Goal: Task Accomplishment & Management: Manage account settings

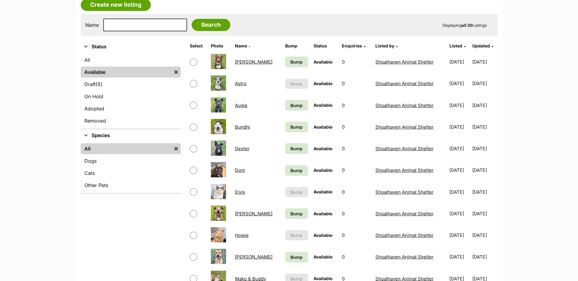
scroll to position [122, 0]
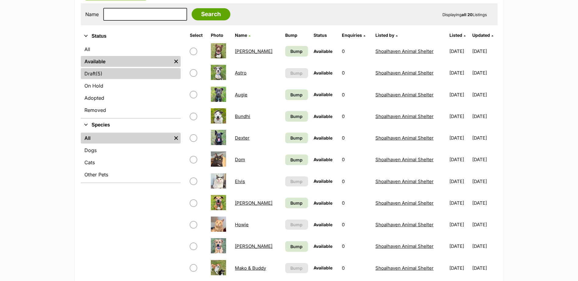
click at [102, 71] on span "(5)" at bounding box center [99, 73] width 7 height 7
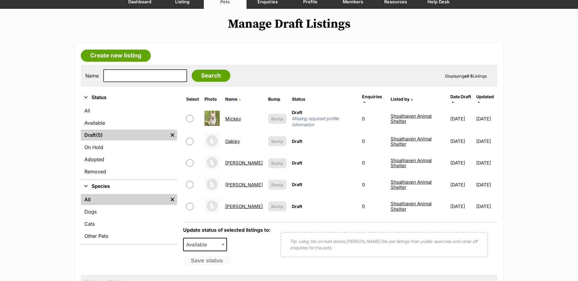
scroll to position [61, 0]
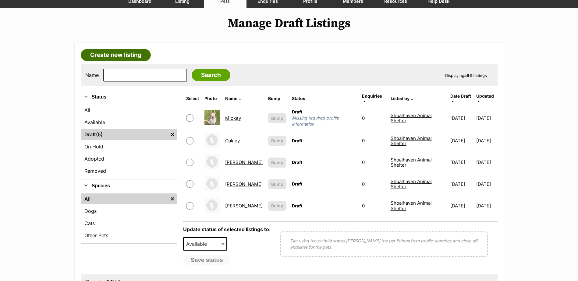
click at [112, 58] on link "Create new listing" at bounding box center [116, 55] width 70 height 12
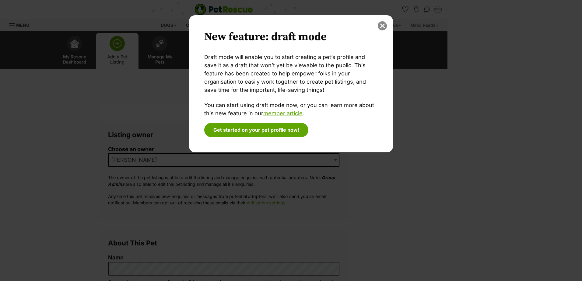
click at [383, 26] on button "close" at bounding box center [382, 25] width 9 height 9
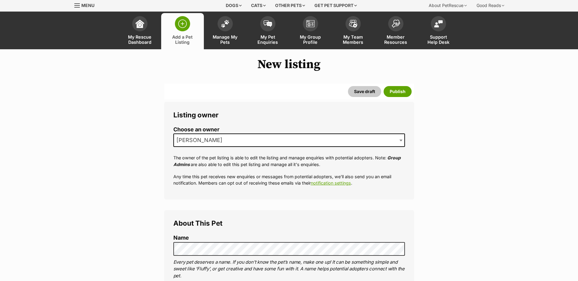
scroll to position [30, 0]
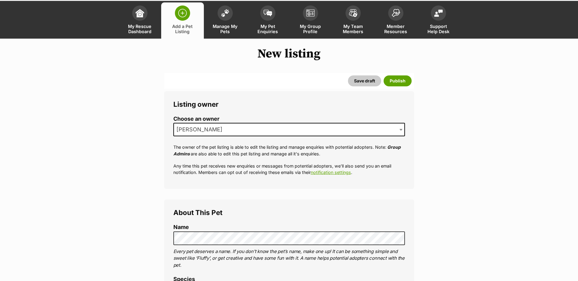
click at [213, 131] on span "[PERSON_NAME]" at bounding box center [201, 129] width 55 height 9
click at [227, 210] on legend "About This Pet" at bounding box center [288, 213] width 231 height 8
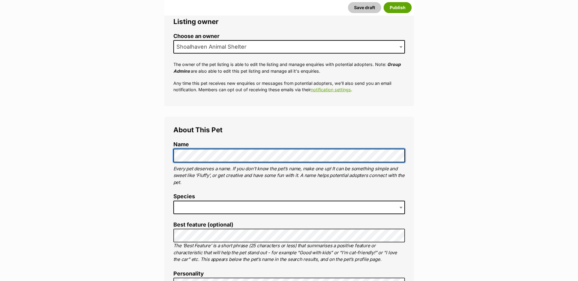
scroll to position [152, 0]
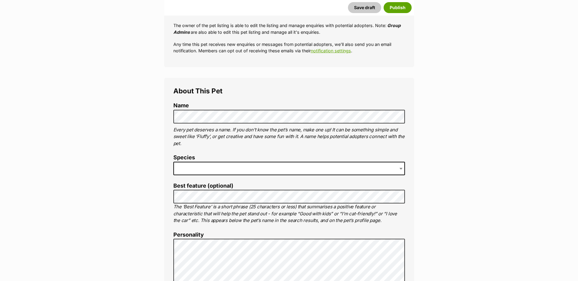
click at [232, 171] on span at bounding box center [288, 168] width 231 height 13
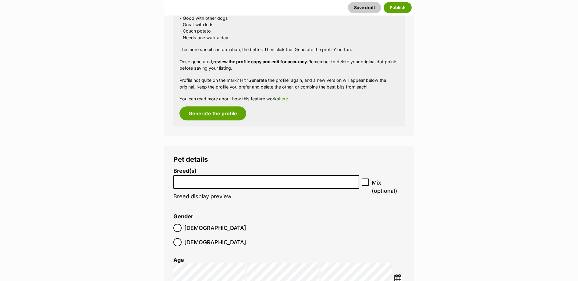
scroll to position [876, 0]
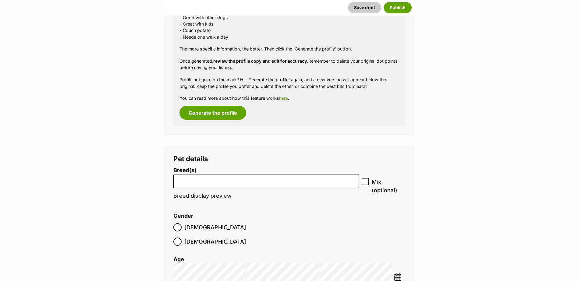
click at [230, 179] on input "search" at bounding box center [266, 180] width 182 height 6
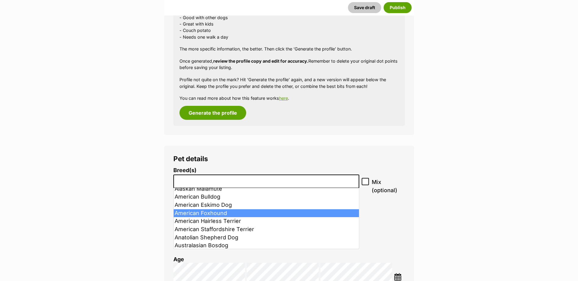
scroll to position [61, 0]
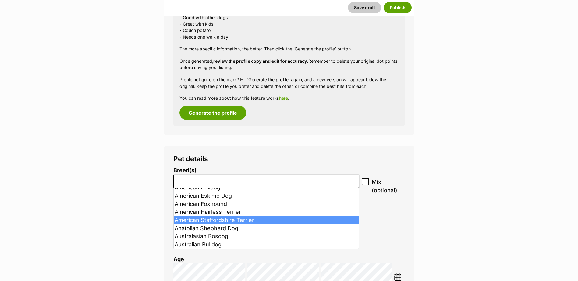
select select "9"
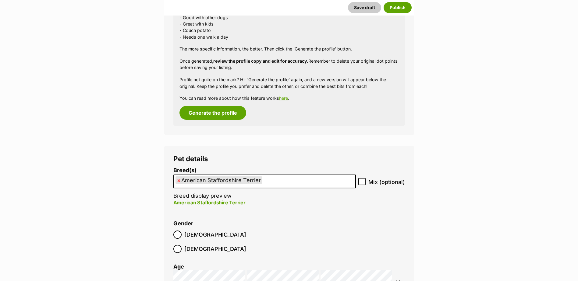
click at [345, 217] on ol "Breed(s) American Staffordshire Terrier Affenpinscher Afghan Hound Airedale Ter…" at bounding box center [288, 280] width 231 height 225
click at [182, 233] on label "Male" at bounding box center [209, 235] width 73 height 8
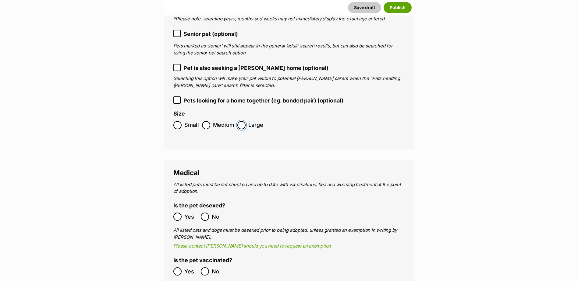
scroll to position [1180, 0]
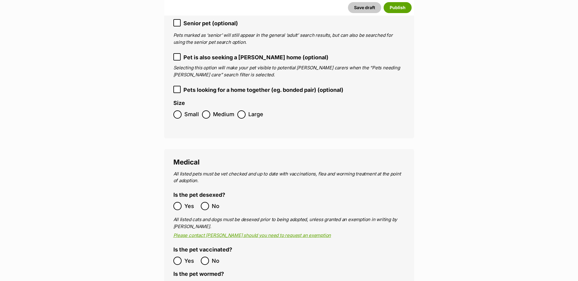
click at [183, 202] on label "Yes" at bounding box center [185, 206] width 24 height 8
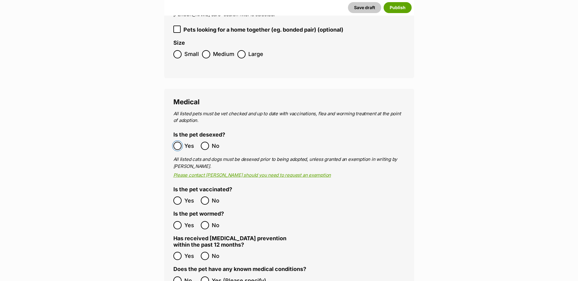
scroll to position [1241, 0]
click at [184, 196] on span "Yes" at bounding box center [190, 200] width 13 height 8
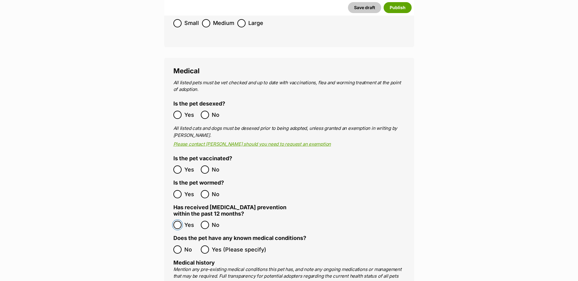
scroll to position [1302, 0]
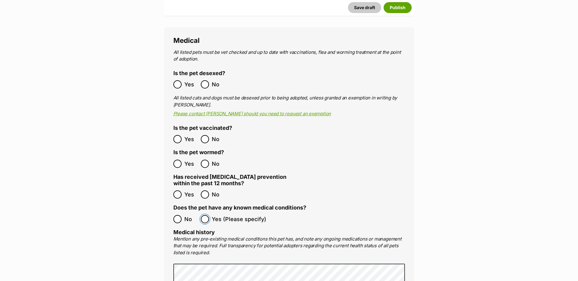
click at [185, 212] on ol "No Yes (Please specify)" at bounding box center [288, 219] width 231 height 14
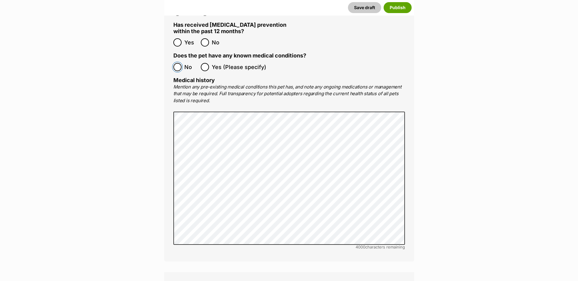
scroll to position [1576, 0]
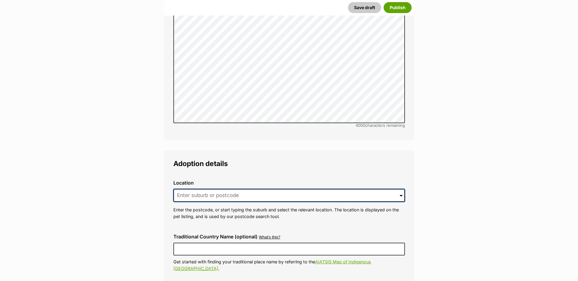
click at [219, 189] on input at bounding box center [288, 195] width 231 height 13
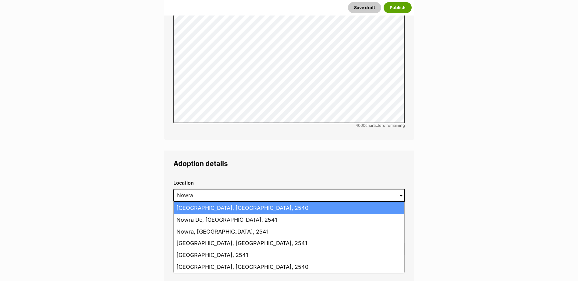
click at [215, 203] on li "Nowra Hill, New South Wales, 2540" at bounding box center [289, 209] width 231 height 12
type input "Nowra Hill, New South Wales, 2540"
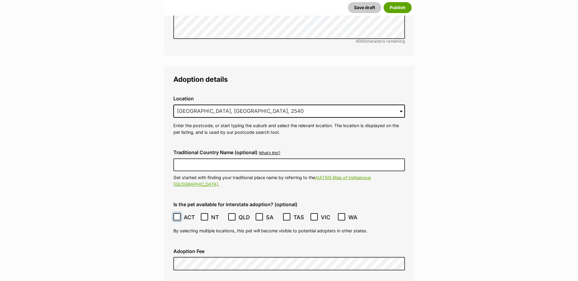
scroll to position [1668, 0]
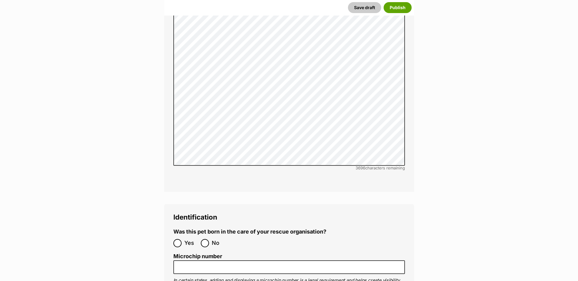
scroll to position [2094, 0]
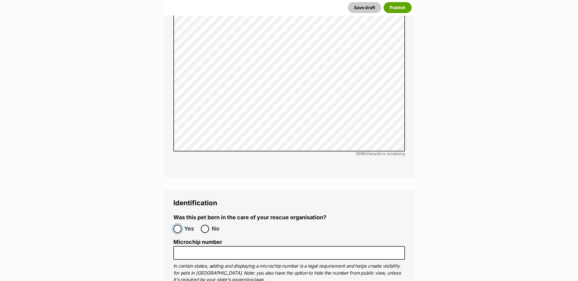
click at [179, 225] on input "Yes" at bounding box center [177, 229] width 8 height 8
radio input "true"
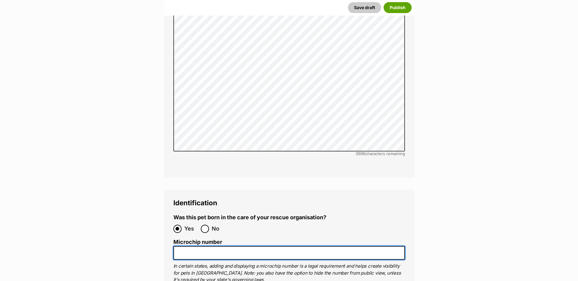
click at [189, 246] on input "Microchip number" at bounding box center [288, 253] width 231 height 14
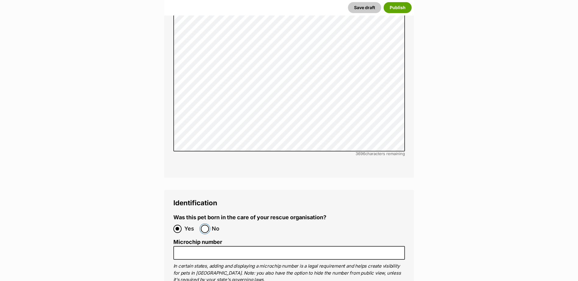
click at [207, 225] on input "No" at bounding box center [205, 229] width 8 height 8
radio input "true"
click at [196, 239] on label "Microchip number" at bounding box center [288, 242] width 231 height 6
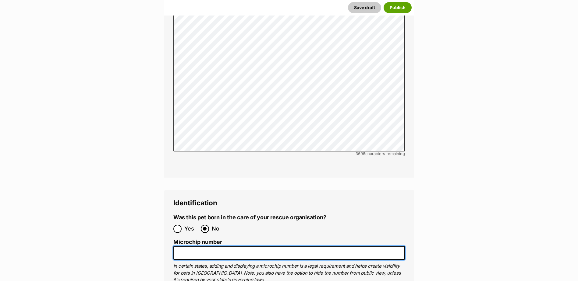
click at [196, 246] on input "Microchip number" at bounding box center [288, 253] width 231 height 14
click at [195, 246] on input "Microchip number" at bounding box center [288, 253] width 231 height 14
type input "953010002742283"
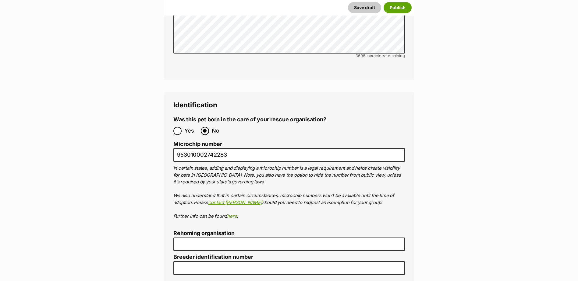
scroll to position [2216, 0]
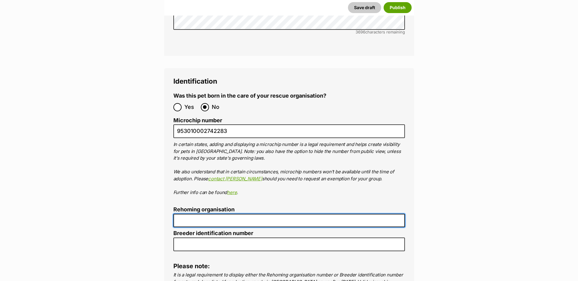
click at [236, 214] on input "Rehoming organisation" at bounding box center [288, 221] width 231 height 14
type input "R251000194"
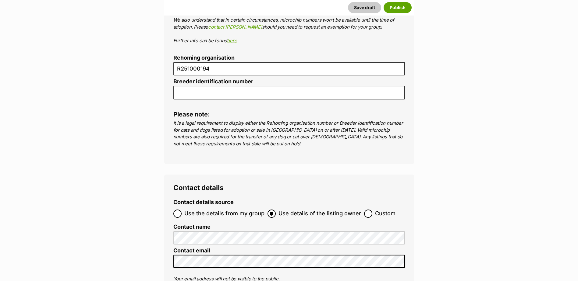
scroll to position [2368, 0]
click at [176, 210] on input "Use the details from my group" at bounding box center [177, 214] width 8 height 8
radio input "true"
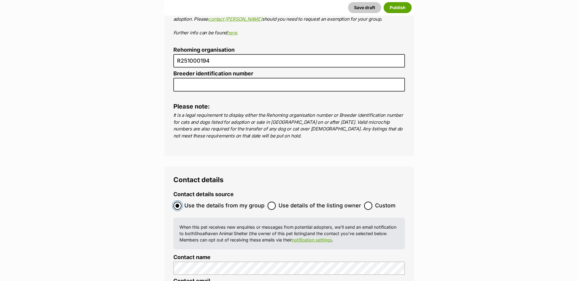
scroll to position [2429, 0]
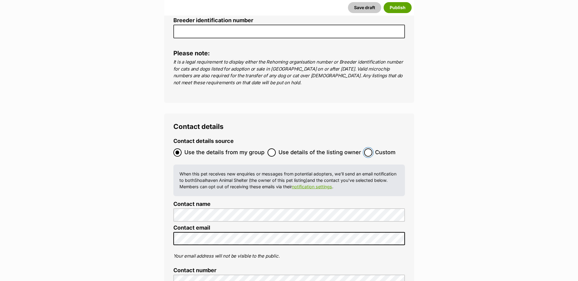
click at [364, 149] on input "Custom" at bounding box center [368, 153] width 8 height 8
radio input "true"
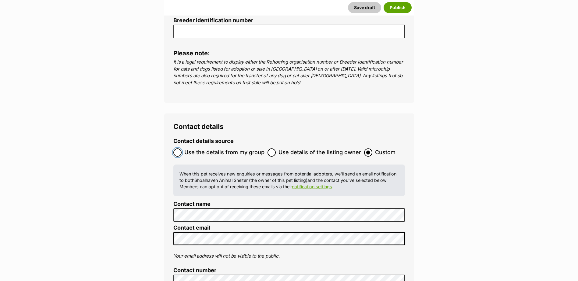
click at [179, 149] on input "Use the details from my group" at bounding box center [177, 153] width 8 height 8
radio input "true"
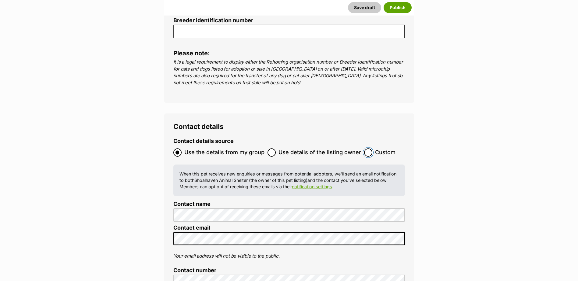
click at [368, 149] on input "Custom" at bounding box center [368, 153] width 8 height 8
radio input "true"
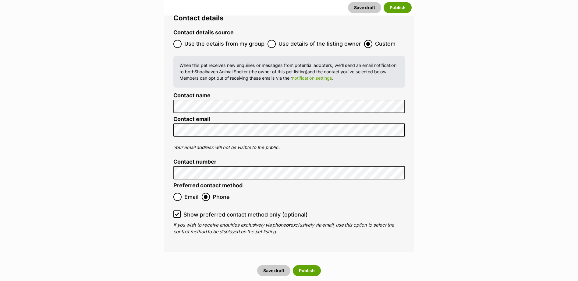
scroll to position [2551, 0]
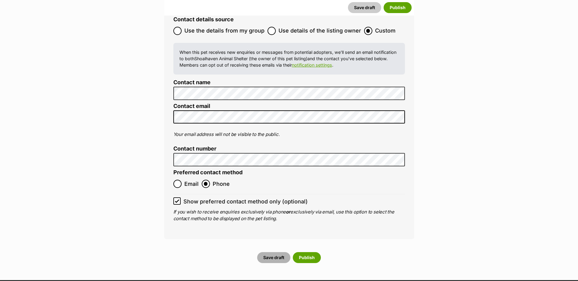
click at [281, 252] on button "Save draft" at bounding box center [273, 257] width 33 height 11
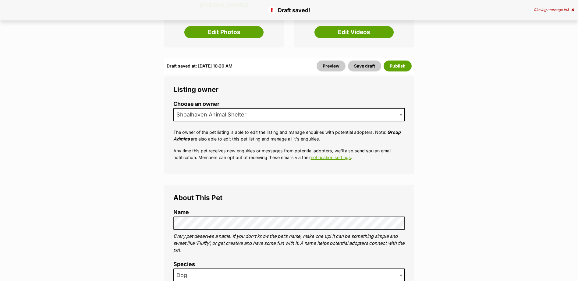
scroll to position [30, 0]
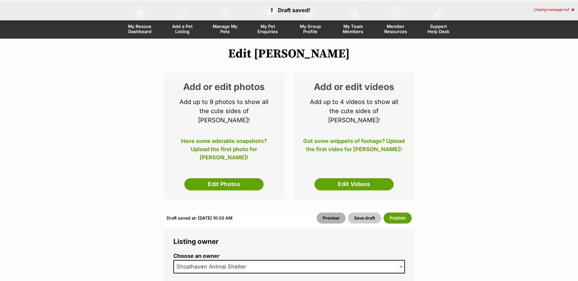
click at [330, 213] on link "Preview" at bounding box center [330, 218] width 29 height 11
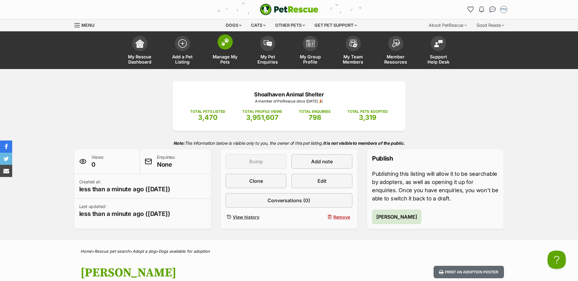
click at [233, 46] on link "Manage My Pets" at bounding box center [225, 51] width 43 height 36
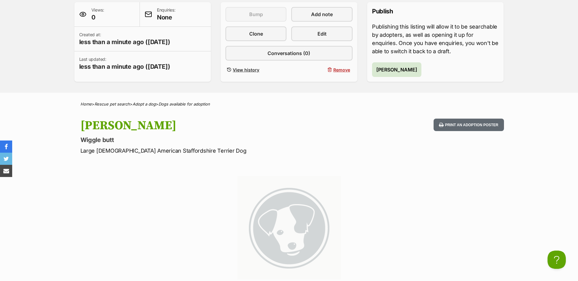
scroll to position [103, 0]
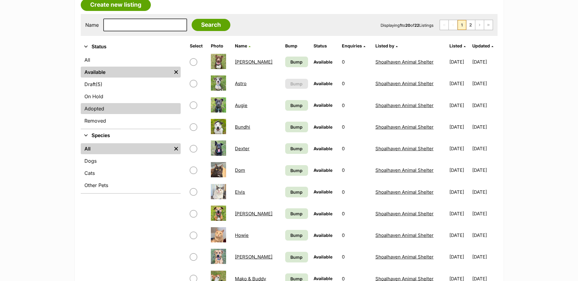
scroll to position [122, 0]
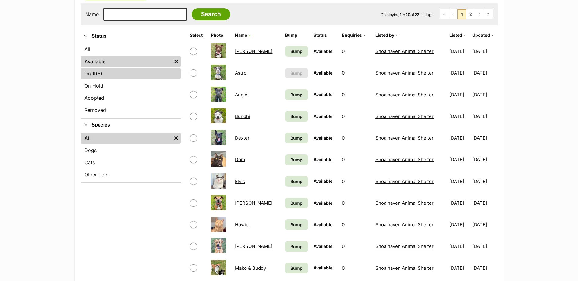
click at [97, 77] on span "(5)" at bounding box center [99, 73] width 7 height 7
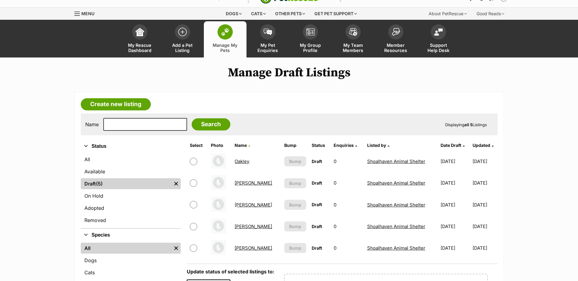
scroll to position [30, 0]
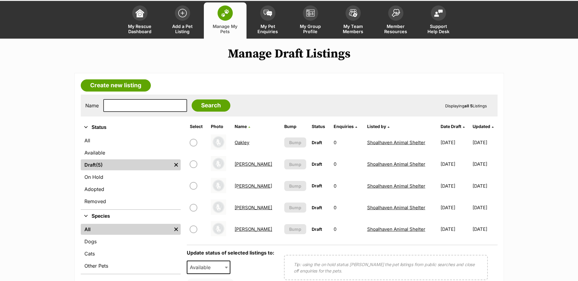
click at [223, 13] on img at bounding box center [225, 13] width 9 height 8
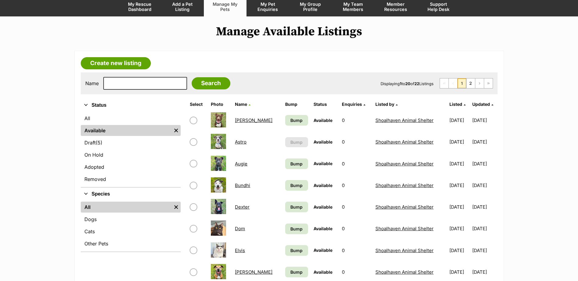
scroll to position [61, 0]
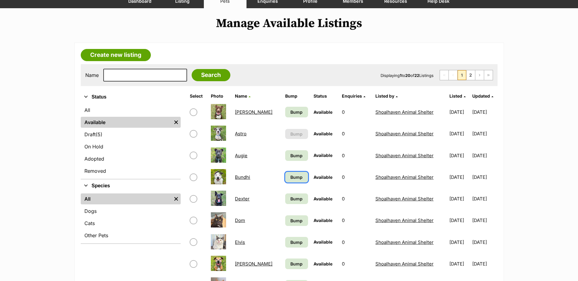
click at [290, 178] on span "Bump" at bounding box center [296, 177] width 12 height 6
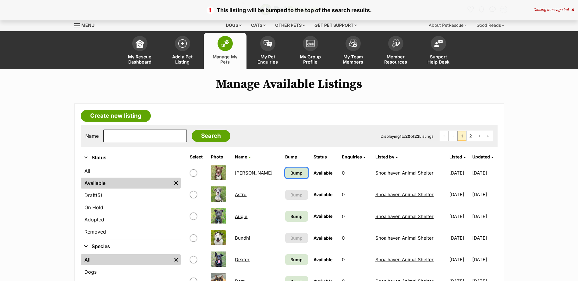
click at [290, 169] on link "Bump" at bounding box center [296, 173] width 23 height 11
click at [291, 217] on span "Bump" at bounding box center [296, 216] width 12 height 6
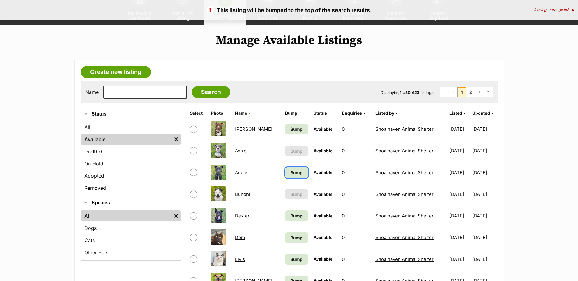
scroll to position [61, 0]
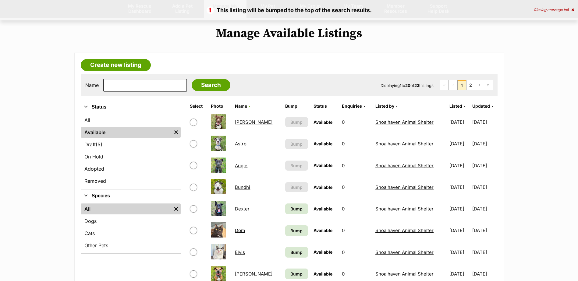
scroll to position [61, 0]
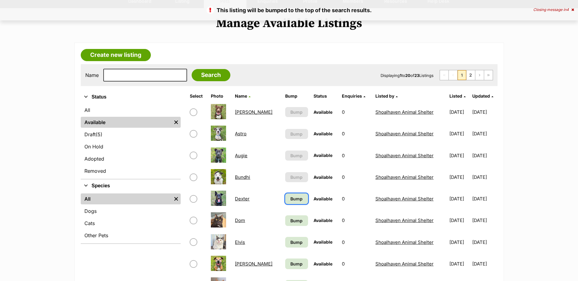
click at [290, 198] on span "Bump" at bounding box center [296, 199] width 12 height 6
click at [290, 218] on span "Bump" at bounding box center [296, 221] width 12 height 6
click at [290, 242] on span "Bump" at bounding box center [296, 242] width 12 height 6
click at [290, 262] on span "Bump" at bounding box center [296, 264] width 12 height 6
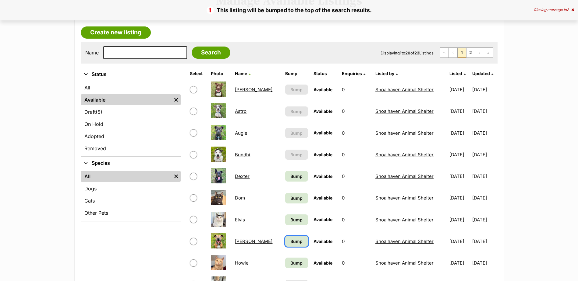
scroll to position [152, 0]
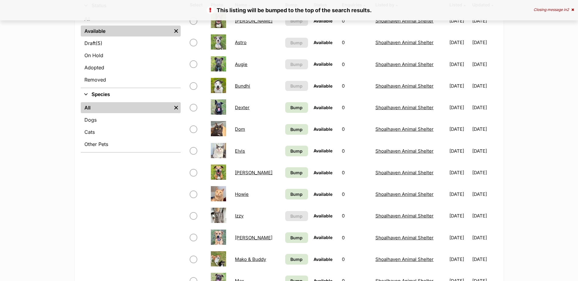
click at [287, 201] on td "Bump" at bounding box center [297, 194] width 28 height 21
click at [290, 197] on span "Bump" at bounding box center [296, 194] width 12 height 6
click at [290, 238] on span "Bump" at bounding box center [296, 238] width 12 height 6
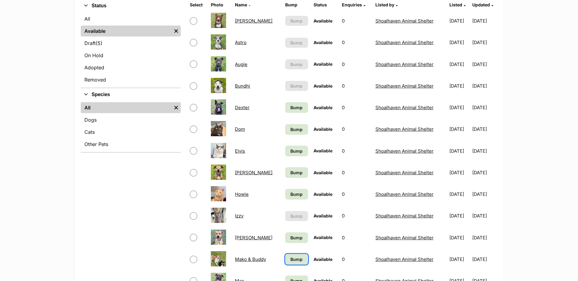
click at [290, 257] on span "Bump" at bounding box center [296, 259] width 12 height 6
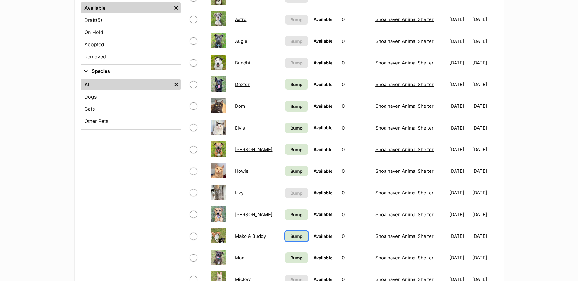
scroll to position [244, 0]
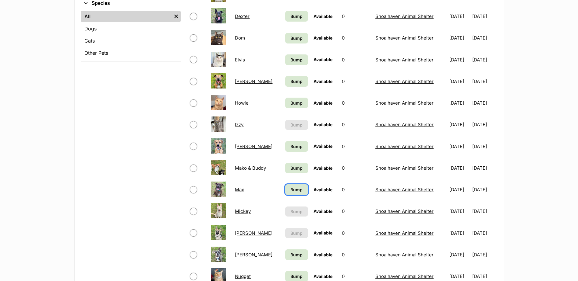
click at [292, 192] on span "Bump" at bounding box center [296, 190] width 12 height 6
click at [290, 252] on span "Bump" at bounding box center [296, 255] width 12 height 6
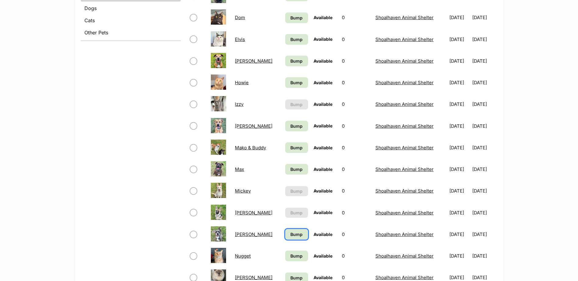
scroll to position [305, 0]
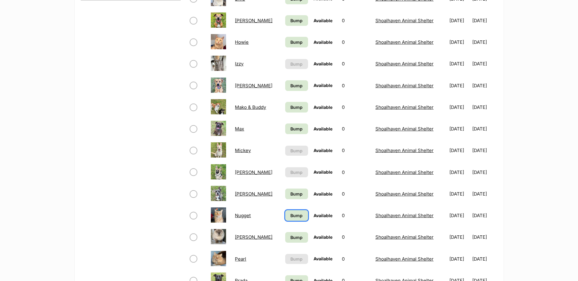
click at [290, 217] on span "Bump" at bounding box center [296, 216] width 12 height 6
click at [290, 237] on span "Bump" at bounding box center [296, 238] width 12 height 6
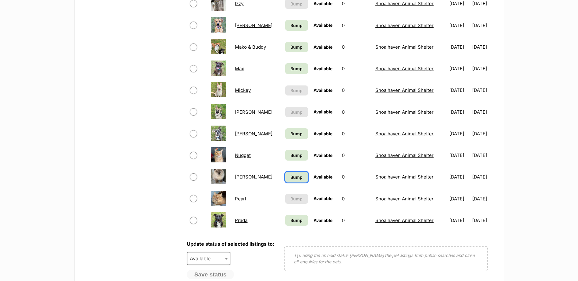
scroll to position [365, 0]
click at [290, 223] on span "Bump" at bounding box center [296, 220] width 12 height 6
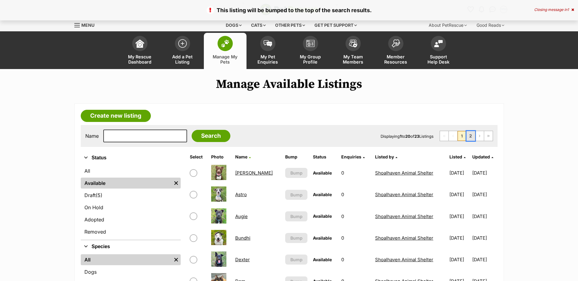
click at [471, 137] on link "2" at bounding box center [470, 136] width 9 height 10
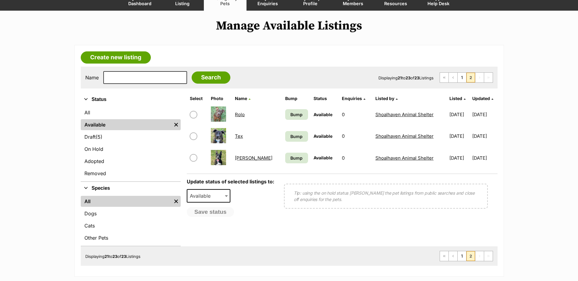
scroll to position [61, 0]
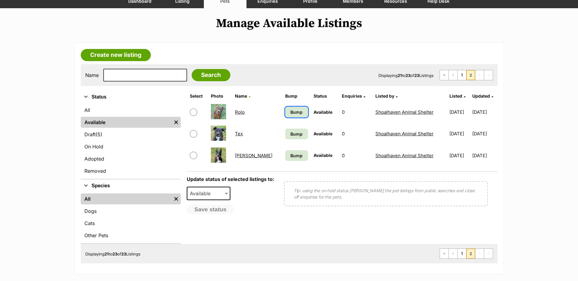
click at [290, 115] on span "Bump" at bounding box center [296, 112] width 12 height 6
click at [290, 134] on span "Bump" at bounding box center [296, 134] width 12 height 6
click at [290, 155] on span "Bump" at bounding box center [296, 156] width 12 height 6
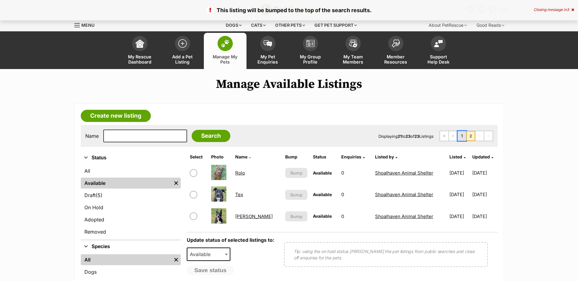
click at [462, 137] on link "1" at bounding box center [461, 136] width 9 height 10
